Goal: Communication & Community: Connect with others

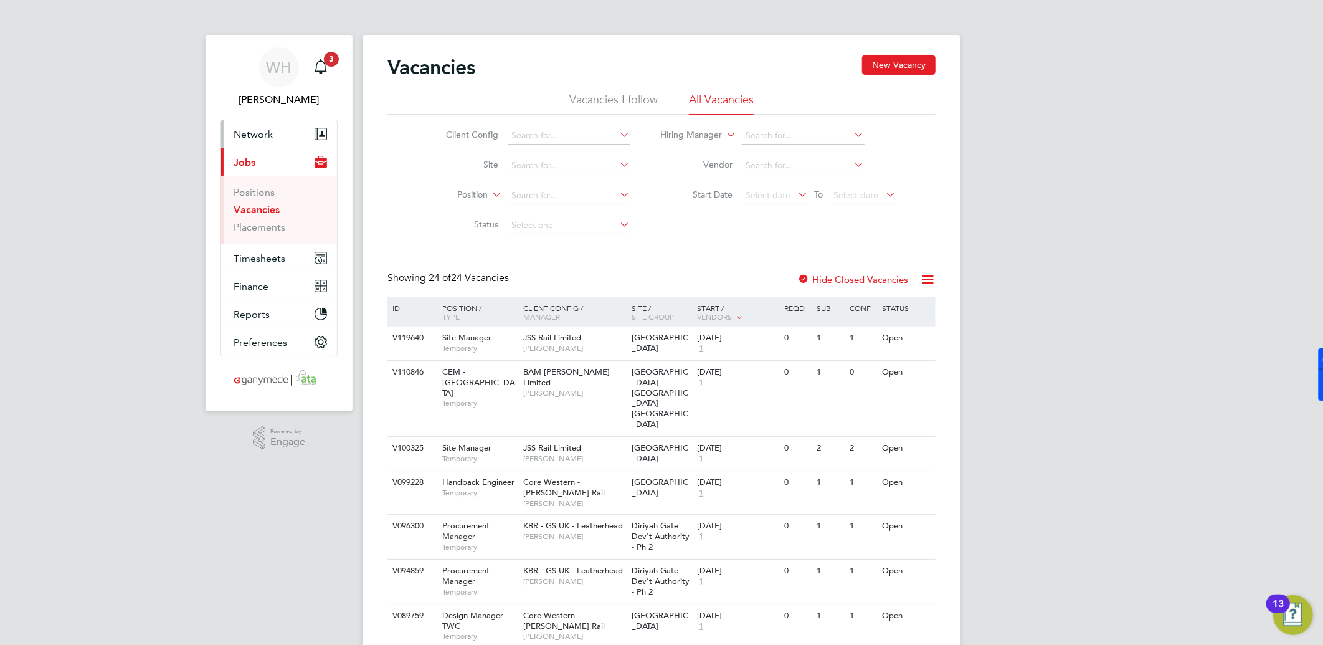
click at [256, 138] on span "Network" at bounding box center [253, 134] width 39 height 12
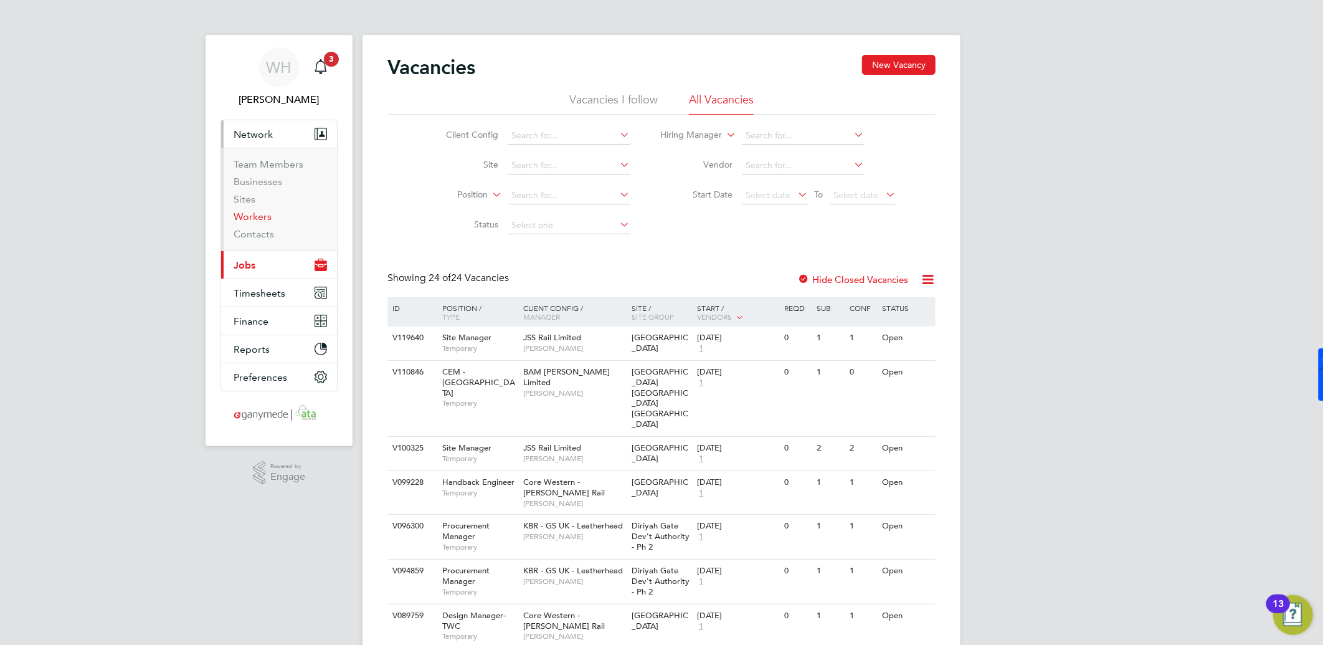
click at [258, 217] on link "Workers" at bounding box center [253, 217] width 38 height 12
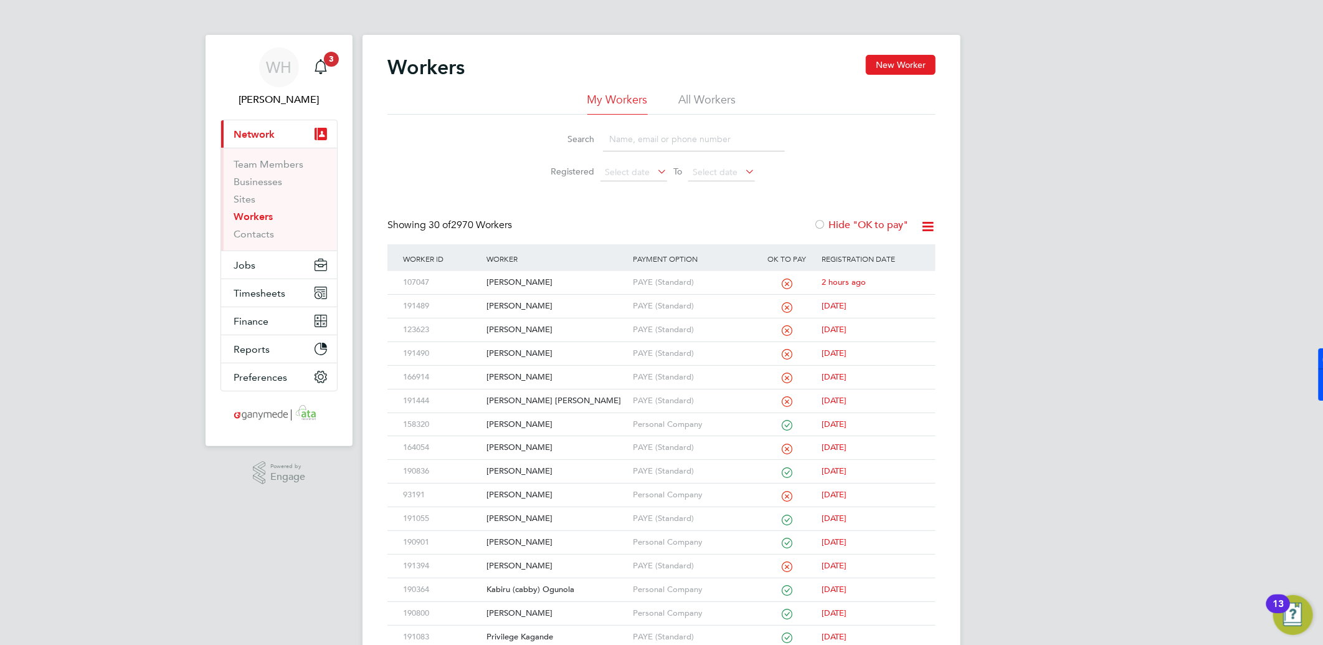
click at [715, 101] on li "All Workers" at bounding box center [707, 103] width 57 height 22
click at [662, 139] on input at bounding box center [694, 139] width 182 height 24
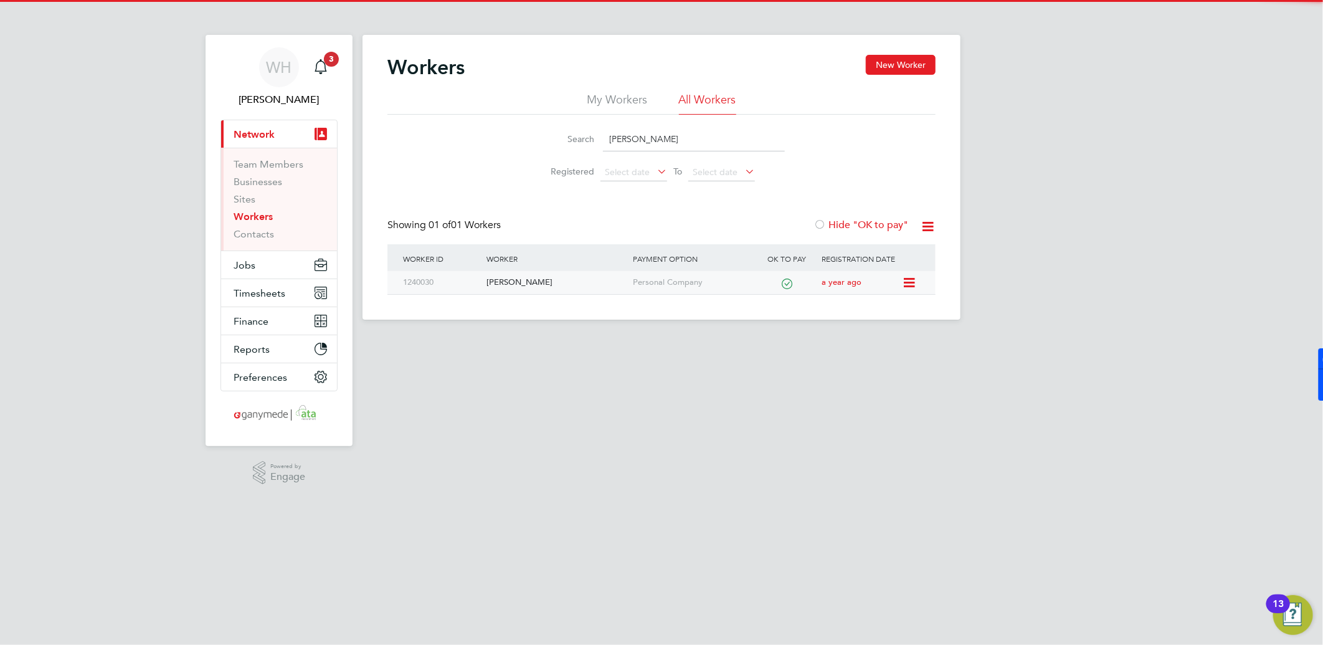
type input "[PERSON_NAME]"
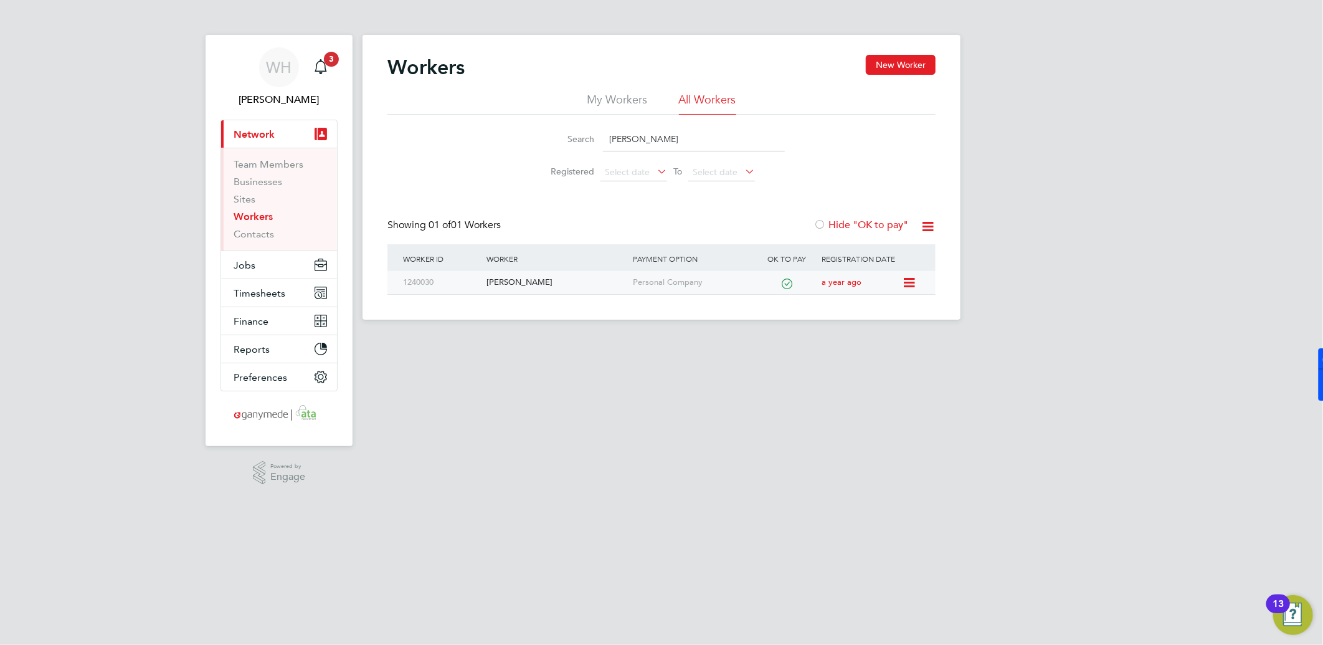
click at [468, 279] on div "1240030" at bounding box center [441, 282] width 83 height 23
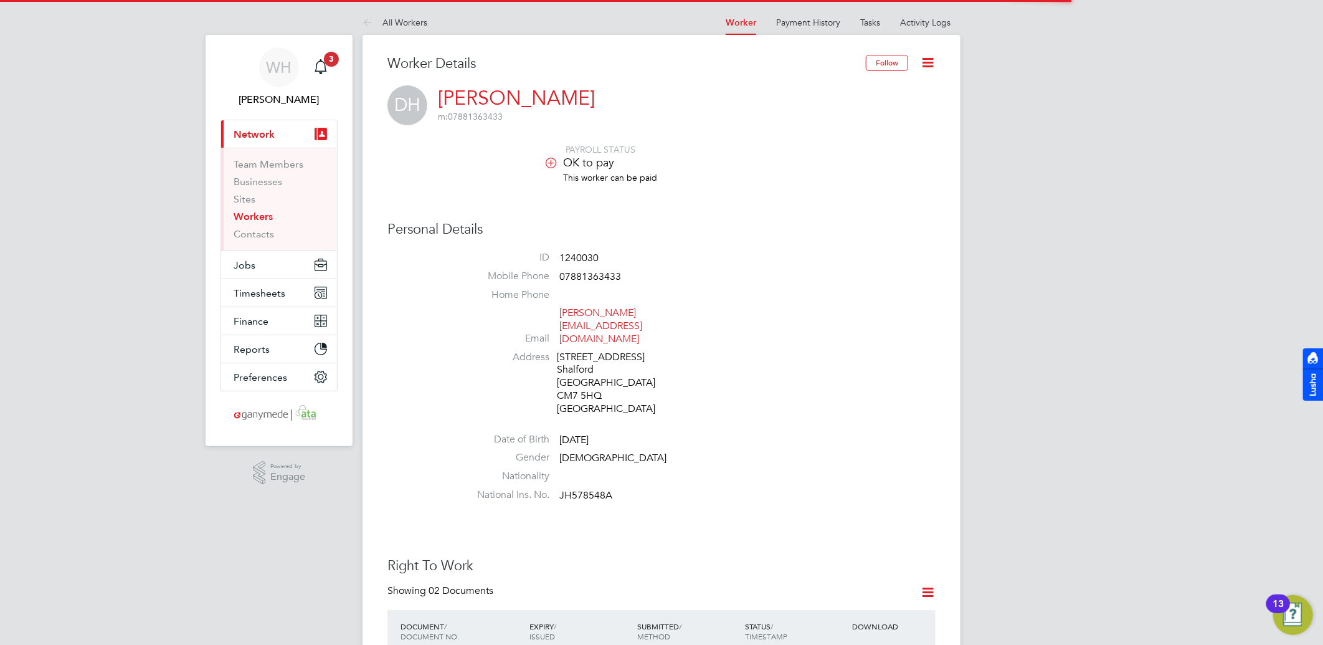
click at [930, 56] on icon at bounding box center [928, 63] width 16 height 16
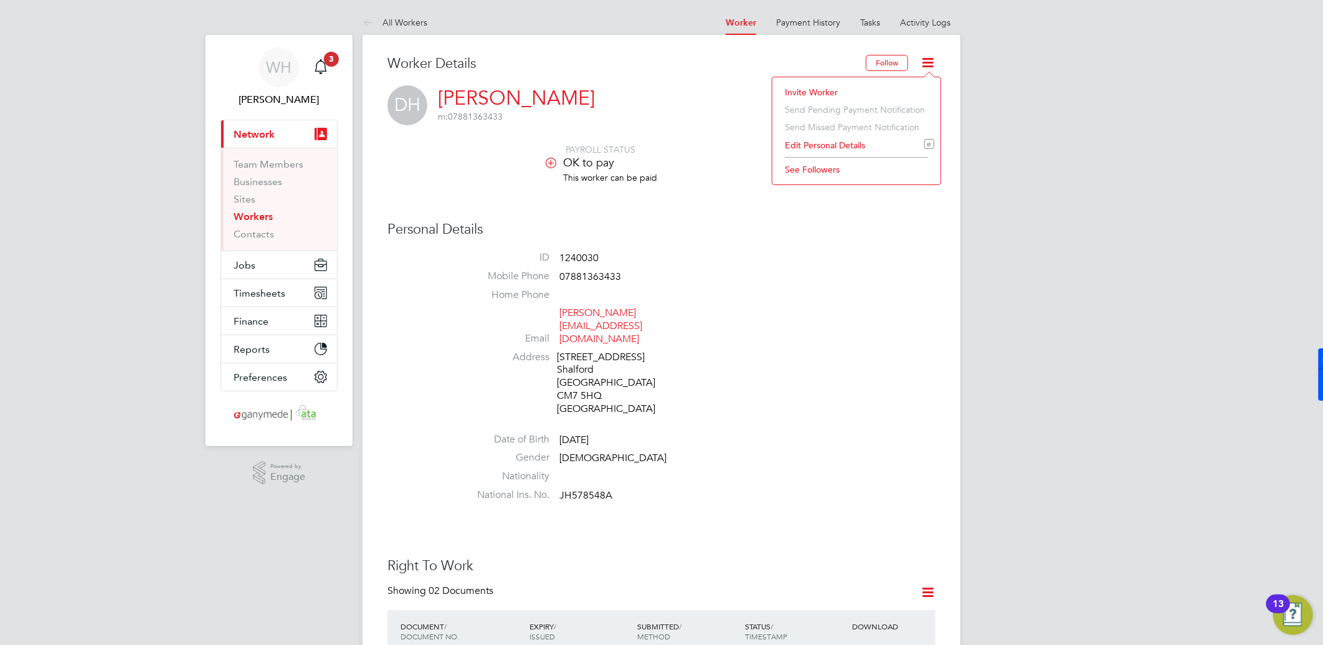
click at [824, 93] on li "Invite Worker" at bounding box center [857, 91] width 156 height 17
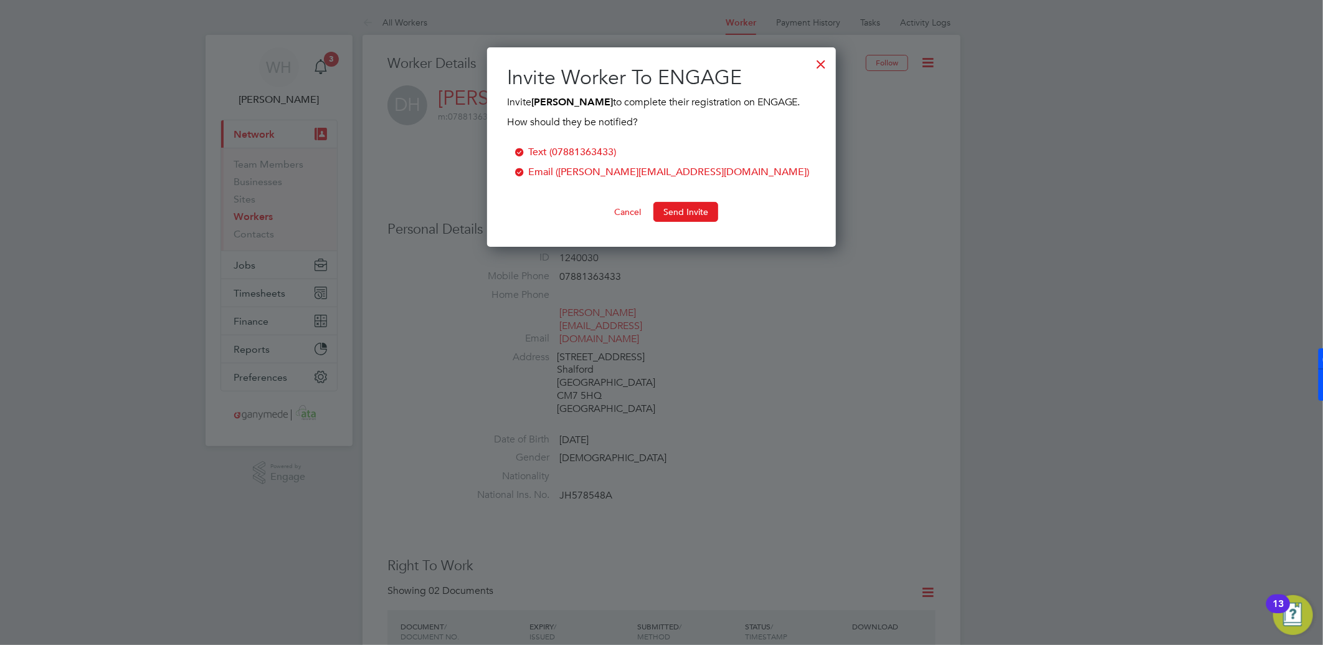
scroll to position [200, 350]
click at [682, 216] on button "Send Invite" at bounding box center [686, 212] width 65 height 20
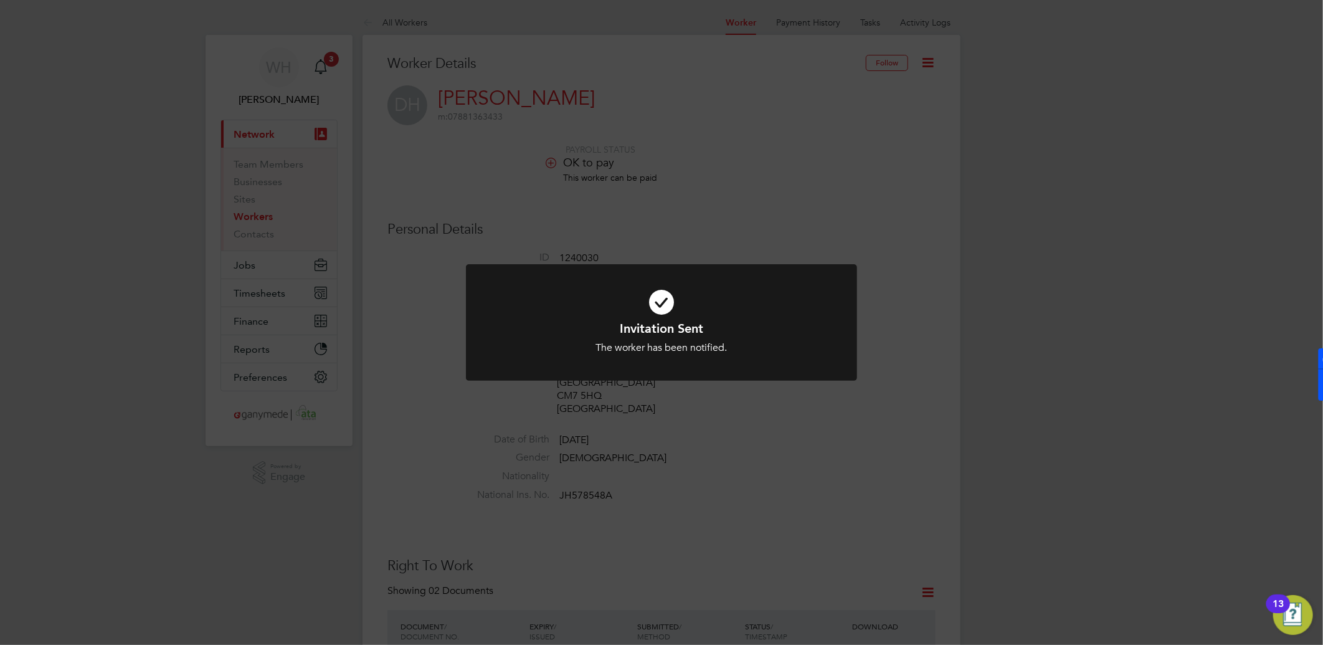
click at [948, 233] on div "Invitation Sent The worker has been notified. Cancel Okay" at bounding box center [661, 322] width 1323 height 645
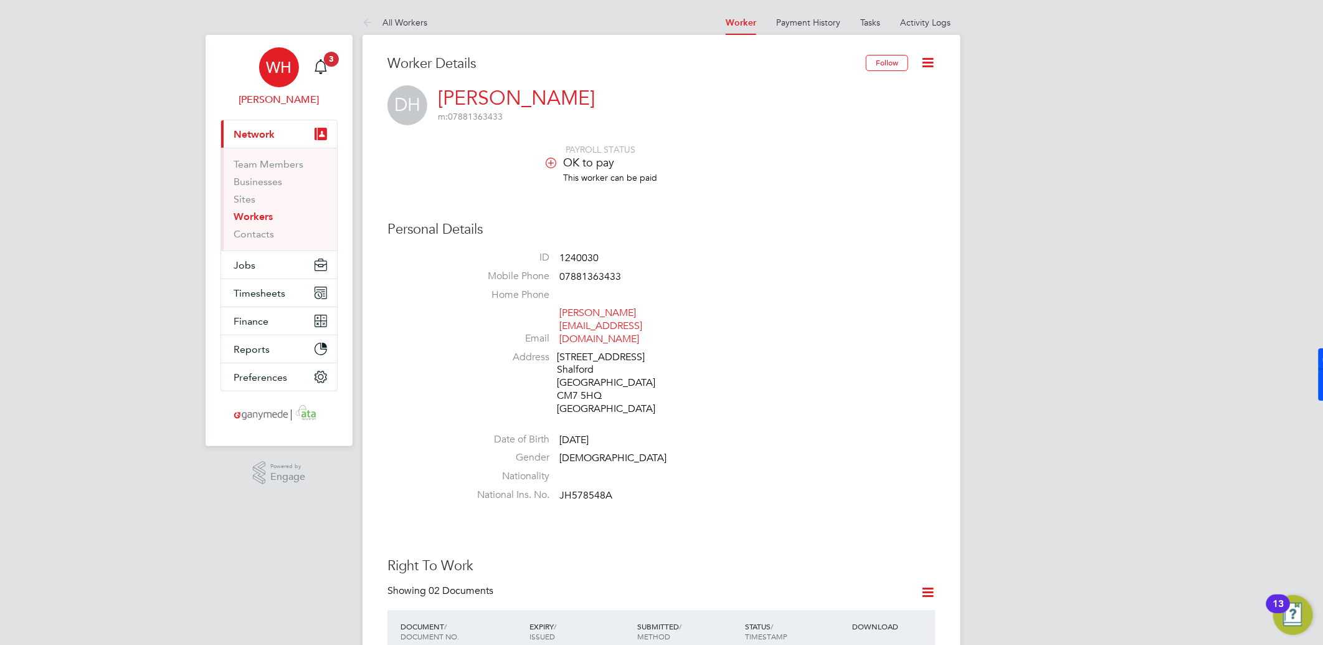
click at [270, 66] on span "WH" at bounding box center [280, 67] width 26 height 16
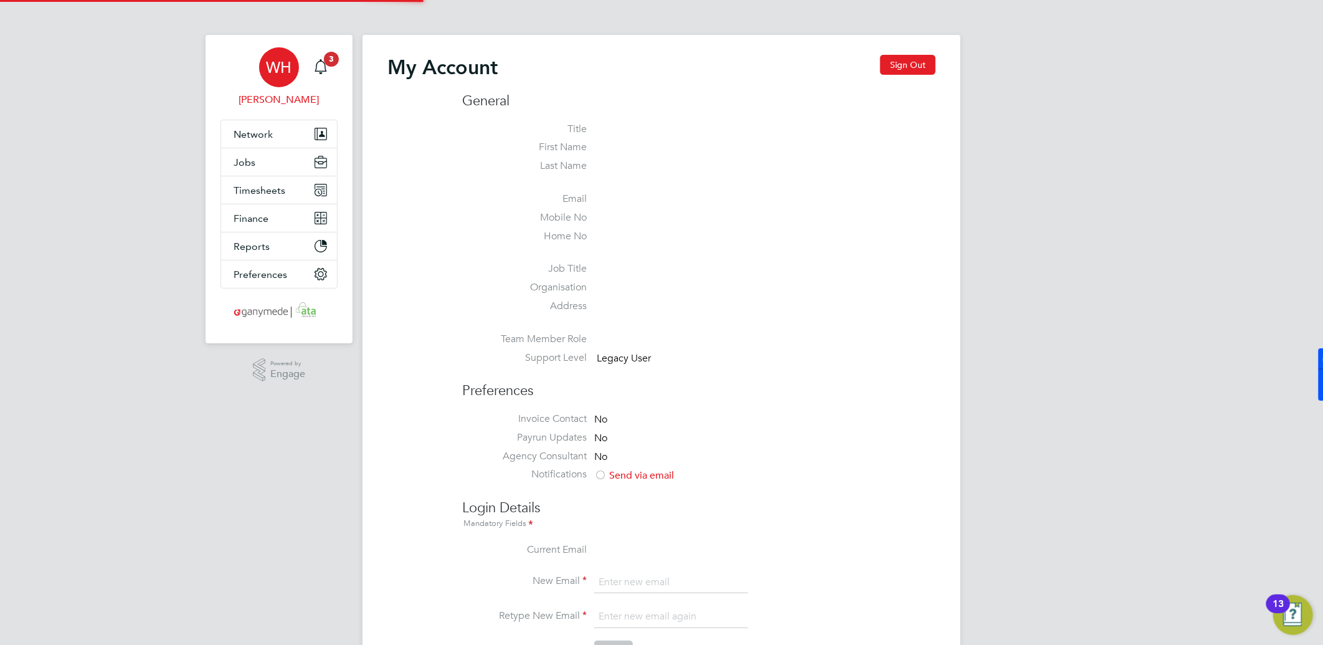
type input "william.heath@ganymedesolutions.co.uk"
